Goal: Information Seeking & Learning: Learn about a topic

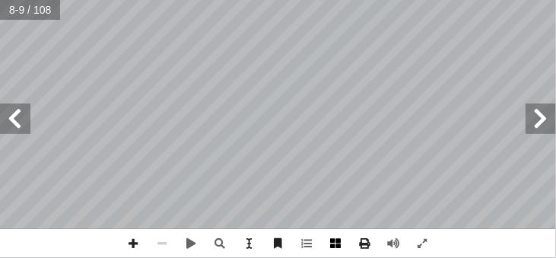
click at [334, 242] on span at bounding box center [336, 243] width 29 height 29
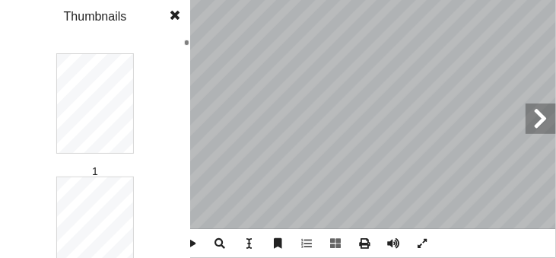
click at [169, 16] on span at bounding box center [174, 15] width 27 height 30
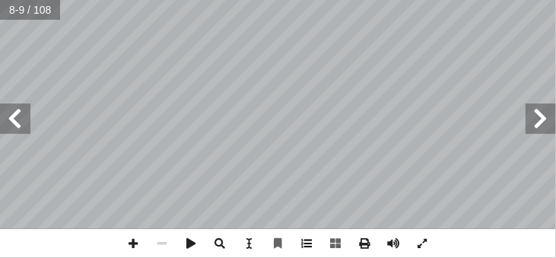
click at [302, 242] on span at bounding box center [307, 243] width 29 height 29
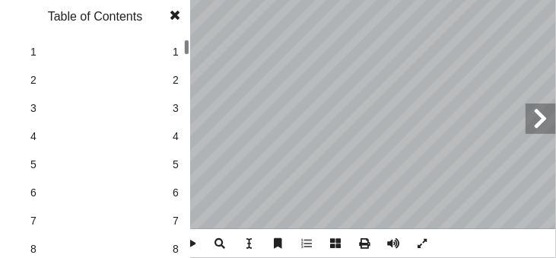
click at [177, 21] on span at bounding box center [174, 15] width 27 height 30
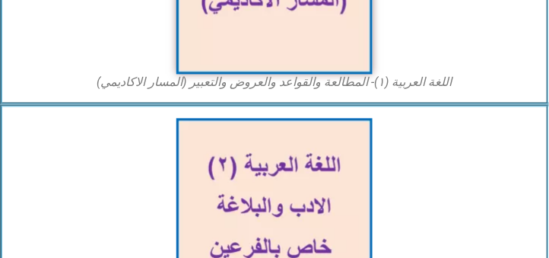
scroll to position [477, 0]
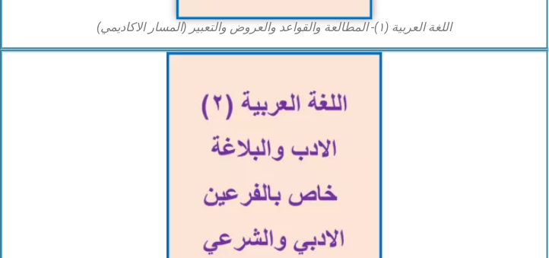
click at [307, 133] on img at bounding box center [274, 177] width 216 height 251
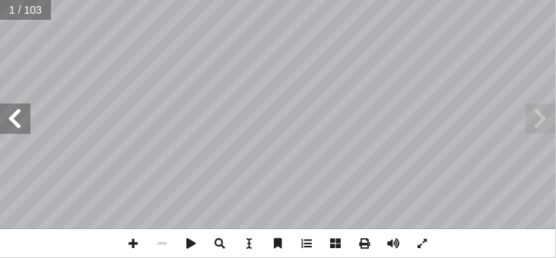
click at [14, 118] on span at bounding box center [15, 118] width 30 height 30
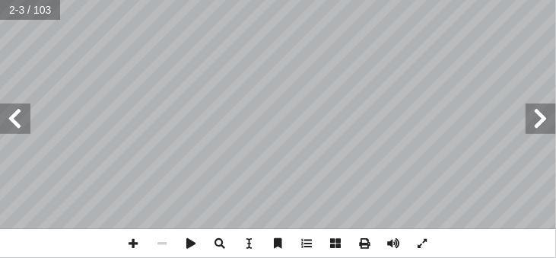
click at [14, 118] on span at bounding box center [15, 118] width 30 height 30
click at [527, 121] on span at bounding box center [540, 118] width 30 height 30
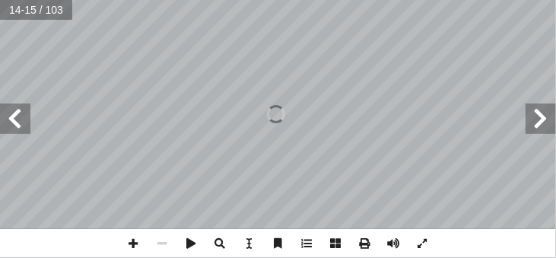
click at [528, 119] on span at bounding box center [540, 118] width 30 height 30
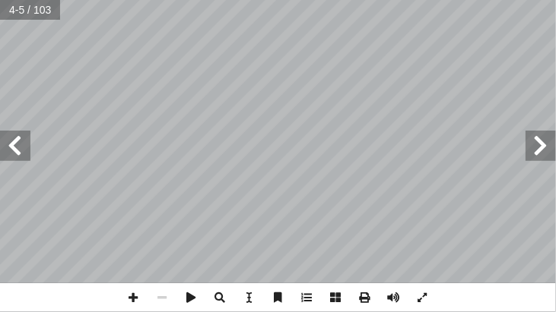
click at [14, 154] on span at bounding box center [15, 146] width 30 height 30
click at [9, 147] on span at bounding box center [15, 146] width 30 height 30
click at [426, 257] on span at bounding box center [422, 298] width 29 height 29
click at [132, 257] on span at bounding box center [133, 298] width 29 height 29
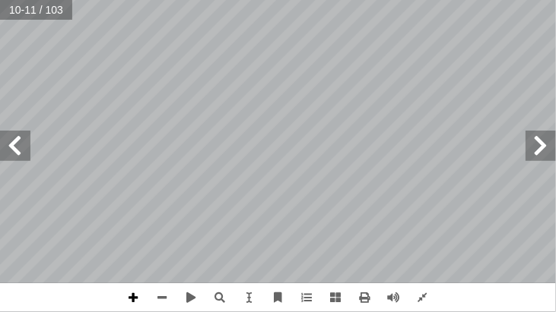
click at [130, 257] on span at bounding box center [133, 298] width 29 height 29
click at [364, 257] on span at bounding box center [364, 298] width 29 height 29
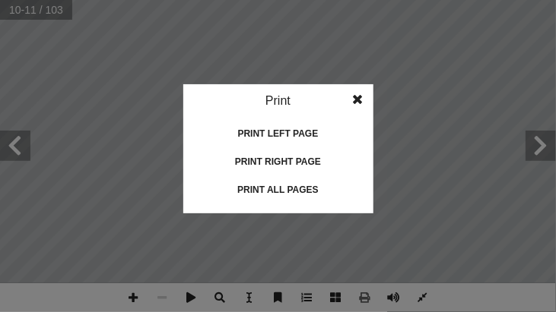
click at [446, 169] on idv "Print Print current page Print left page Print right page Print all pages" at bounding box center [278, 156] width 556 height 312
click at [360, 97] on span at bounding box center [357, 99] width 27 height 30
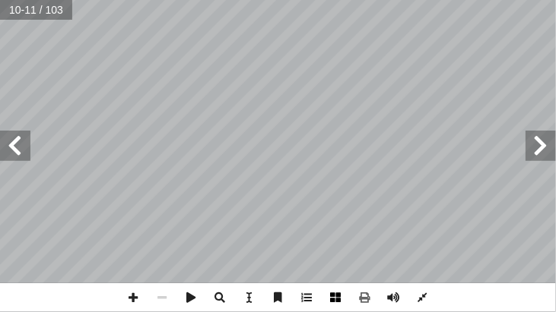
click at [340, 257] on span at bounding box center [336, 298] width 29 height 29
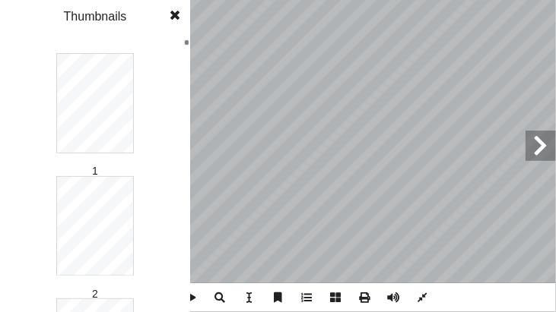
click at [340, 257] on span at bounding box center [336, 298] width 29 height 29
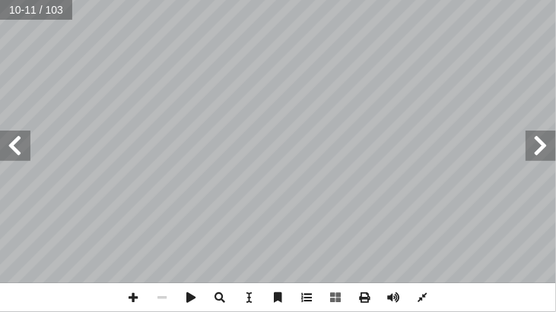
click at [306, 257] on span at bounding box center [307, 298] width 29 height 29
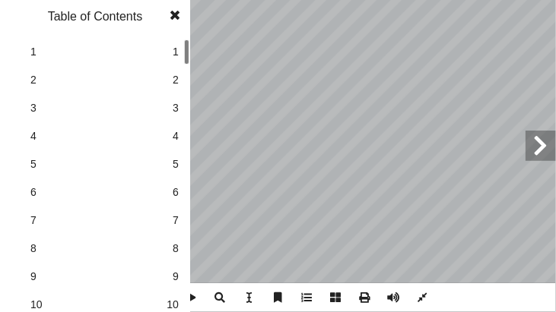
click at [306, 257] on span at bounding box center [307, 298] width 29 height 29
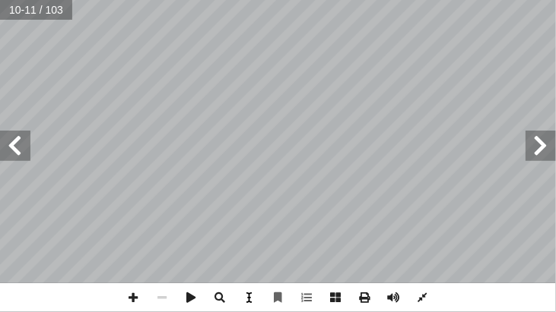
click at [252, 257] on span at bounding box center [249, 298] width 29 height 29
click at [254, 257] on span at bounding box center [249, 298] width 29 height 29
click at [423, 257] on span at bounding box center [422, 298] width 29 height 29
